Goal: Task Accomplishment & Management: Manage account settings

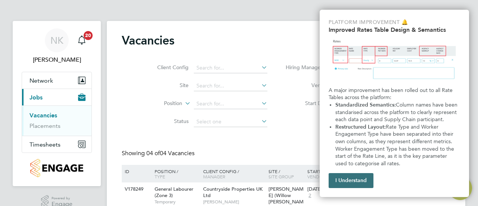
click at [347, 182] on button "I Understand" at bounding box center [351, 180] width 45 height 15
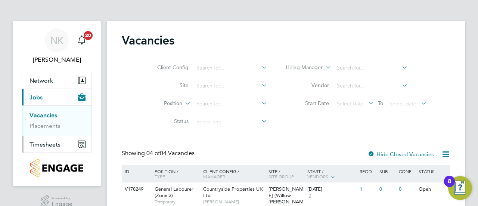
click at [49, 144] on span "Timesheets" at bounding box center [45, 144] width 31 height 7
click at [49, 131] on link "Timesheets" at bounding box center [45, 131] width 31 height 7
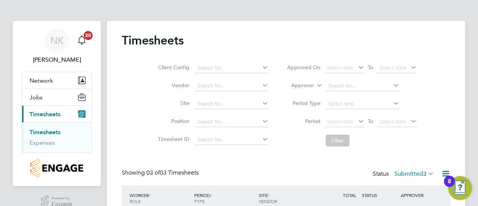
click at [441, 161] on div "Timesheets Client Config Vendor Site Position Timesheet ID Approved On Select d…" at bounding box center [286, 159] width 329 height 253
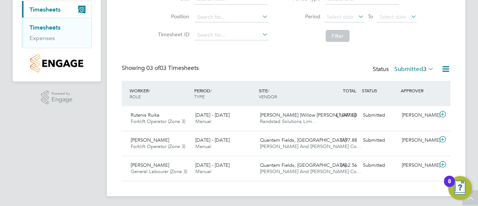
scroll to position [106, 0]
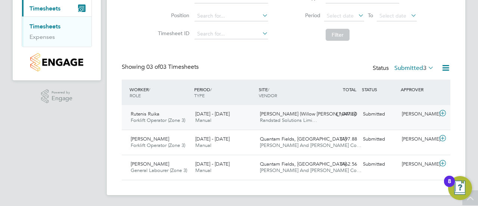
click at [154, 116] on span "Rutenis Ruika" at bounding box center [145, 114] width 29 height 6
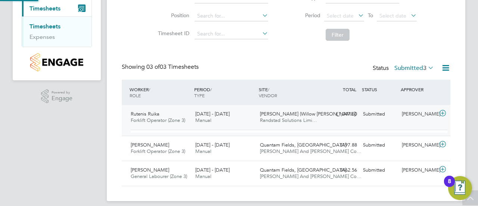
scroll to position [13, 73]
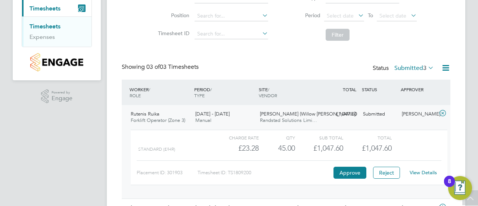
click at [425, 171] on link "View Details" at bounding box center [423, 172] width 27 height 6
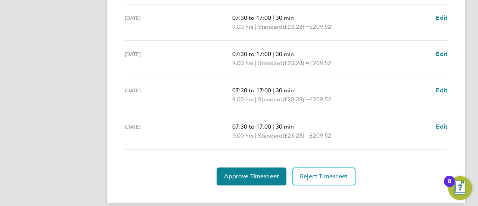
scroll to position [278, 0]
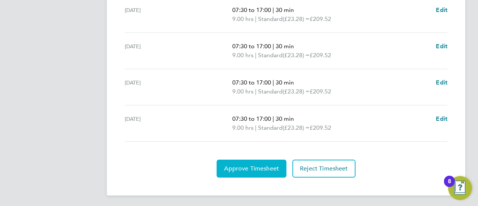
click at [264, 165] on span "Approve Timesheet" at bounding box center [251, 168] width 55 height 7
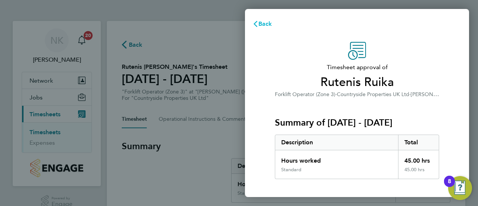
click at [261, 24] on span "Back" at bounding box center [265, 23] width 14 height 7
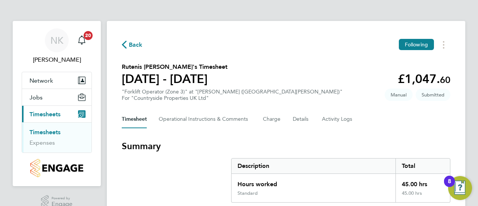
click at [134, 44] on span "Back" at bounding box center [136, 44] width 14 height 9
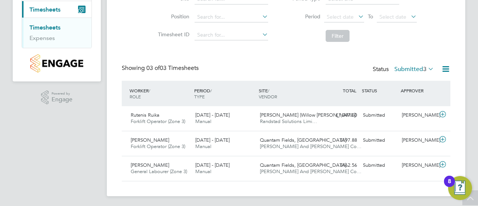
scroll to position [106, 0]
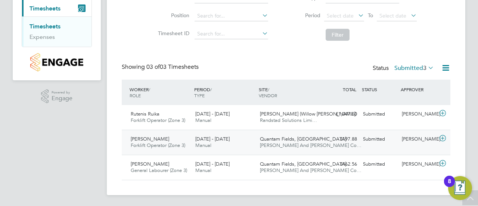
click at [147, 140] on span "[PERSON_NAME]" at bounding box center [150, 139] width 38 height 6
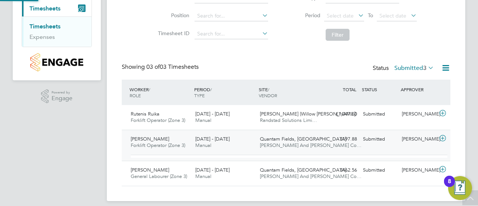
scroll to position [13, 73]
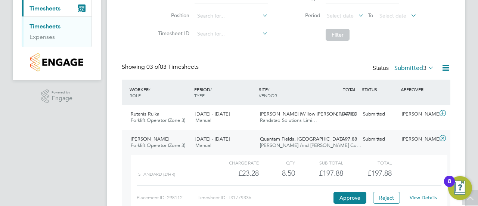
click at [418, 196] on link "View Details" at bounding box center [423, 197] width 27 height 6
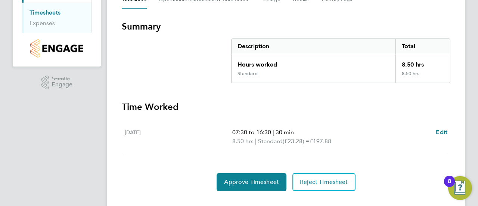
scroll to position [134, 0]
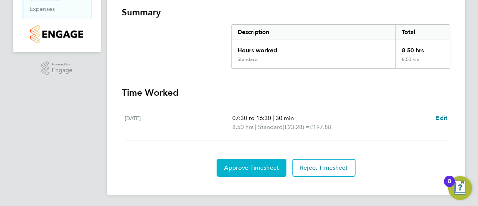
click at [267, 168] on span "Approve Timesheet" at bounding box center [251, 167] width 55 height 7
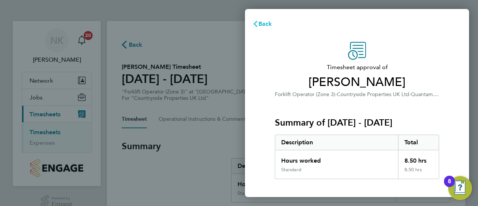
click at [258, 23] on icon "button" at bounding box center [255, 24] width 6 height 6
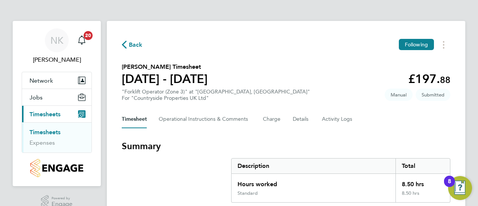
click at [124, 42] on icon "button" at bounding box center [124, 45] width 5 height 8
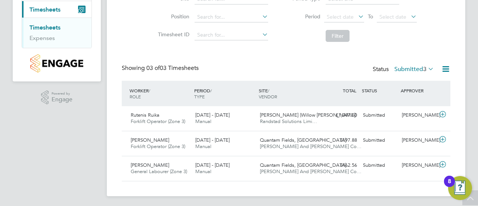
scroll to position [106, 0]
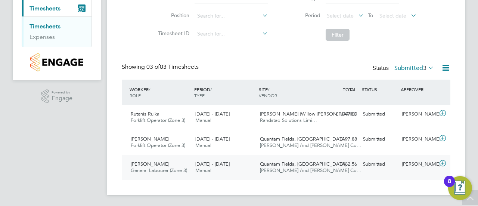
click at [154, 166] on span "[PERSON_NAME]" at bounding box center [150, 164] width 38 height 6
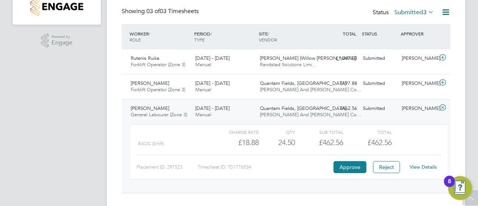
scroll to position [165, 0]
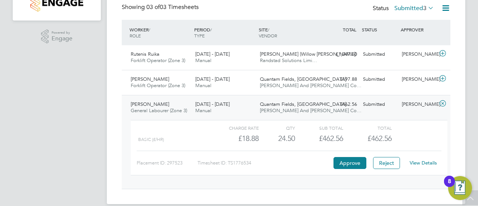
click at [419, 162] on link "View Details" at bounding box center [423, 162] width 27 height 6
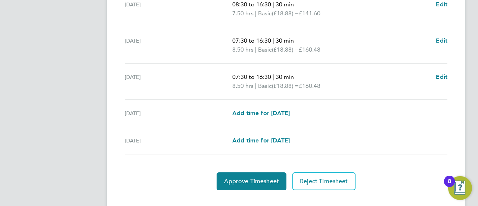
scroll to position [260, 0]
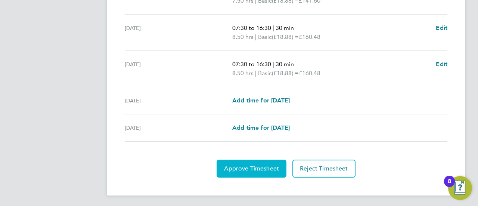
click at [243, 173] on button "Approve Timesheet" at bounding box center [252, 168] width 70 height 18
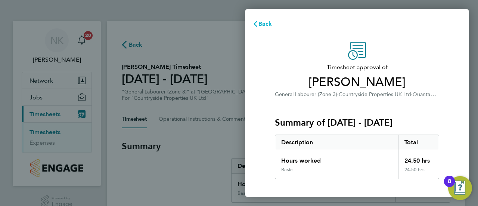
click at [254, 23] on icon "button" at bounding box center [256, 24] width 4 height 6
